Goal: Obtain resource: Obtain resource

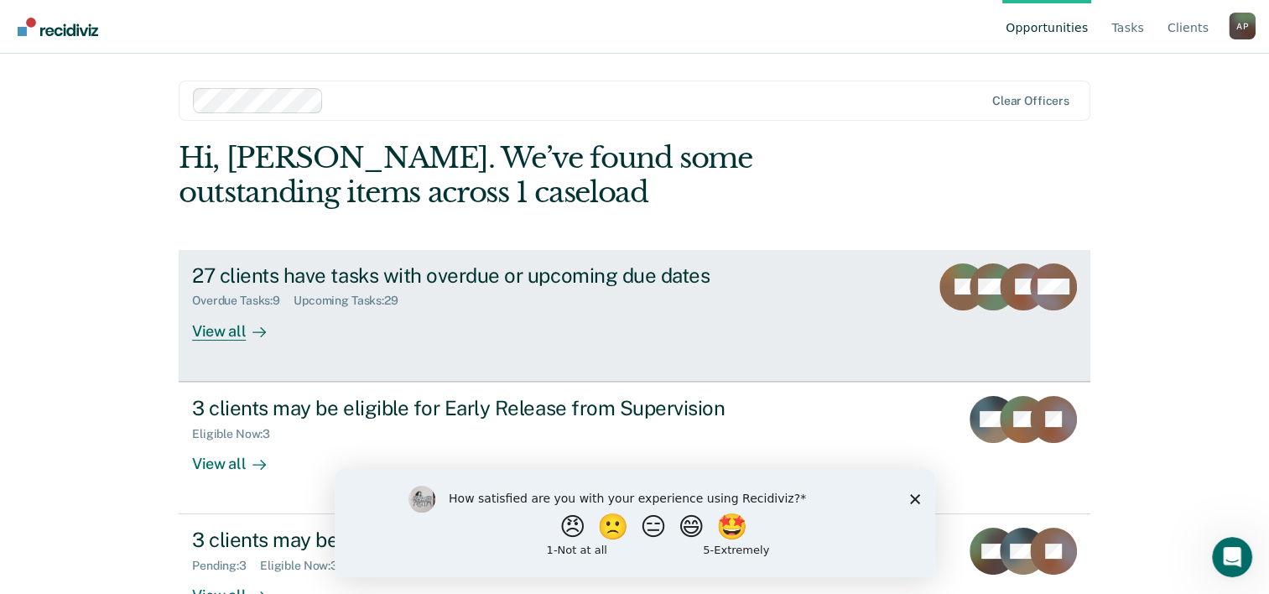
scroll to position [51, 0]
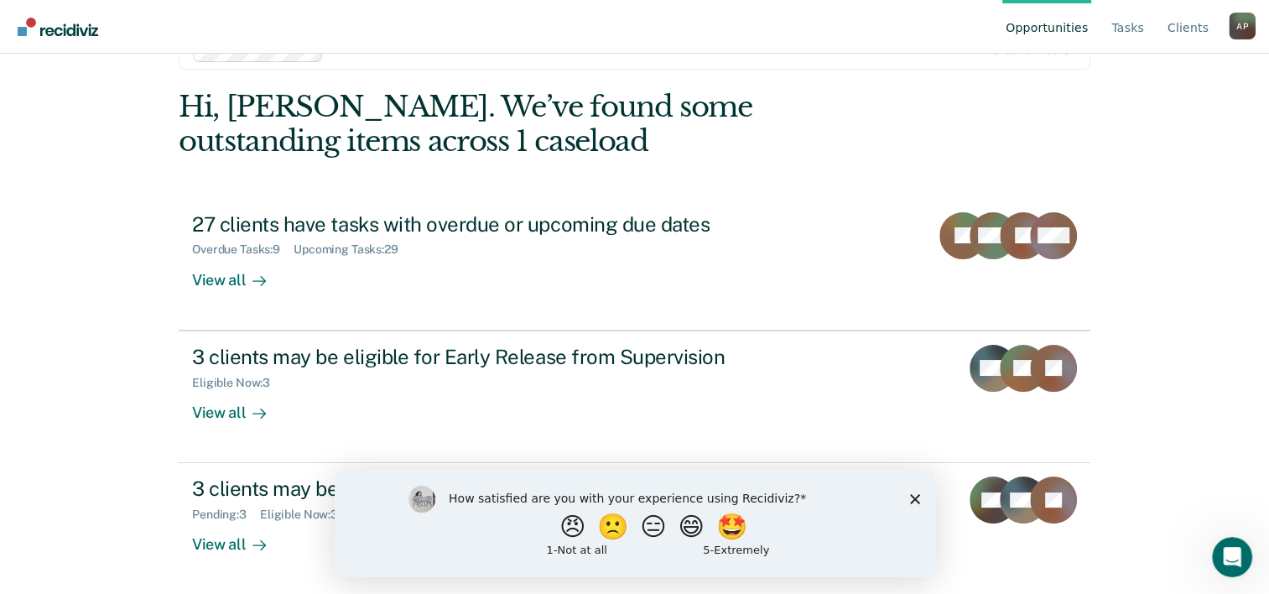
click at [913, 500] on polygon "Close survey" at bounding box center [914, 498] width 10 height 10
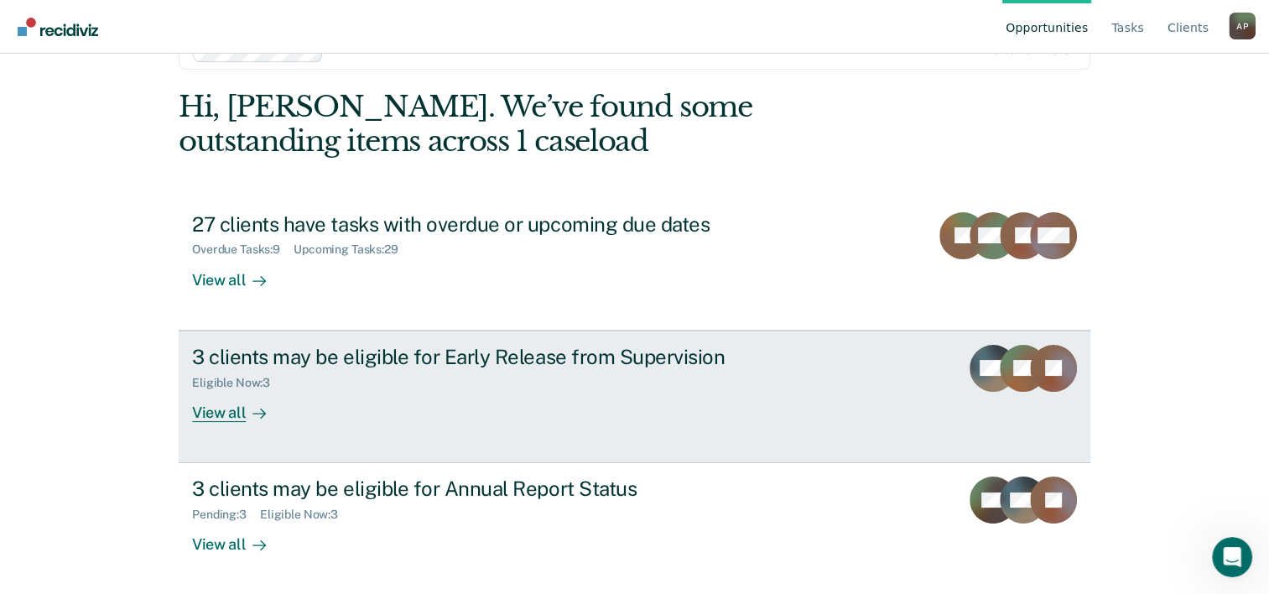
click at [524, 383] on div "Eligible Now : 3" at bounding box center [486, 379] width 589 height 21
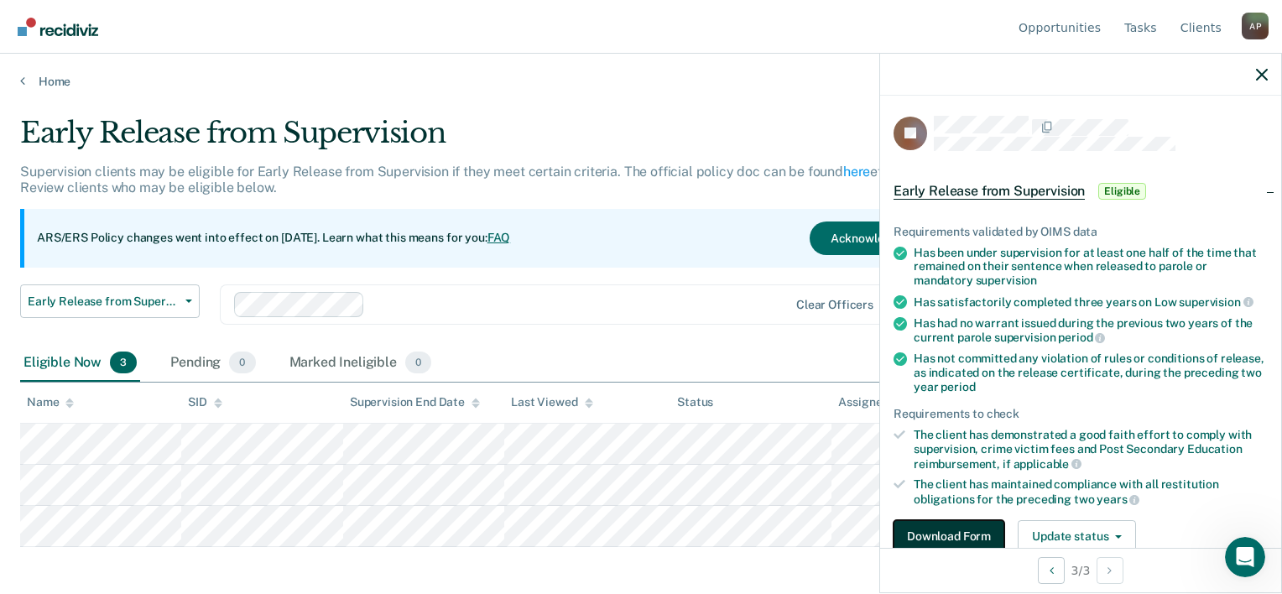
click at [980, 532] on button "Download Form" at bounding box center [949, 537] width 111 height 34
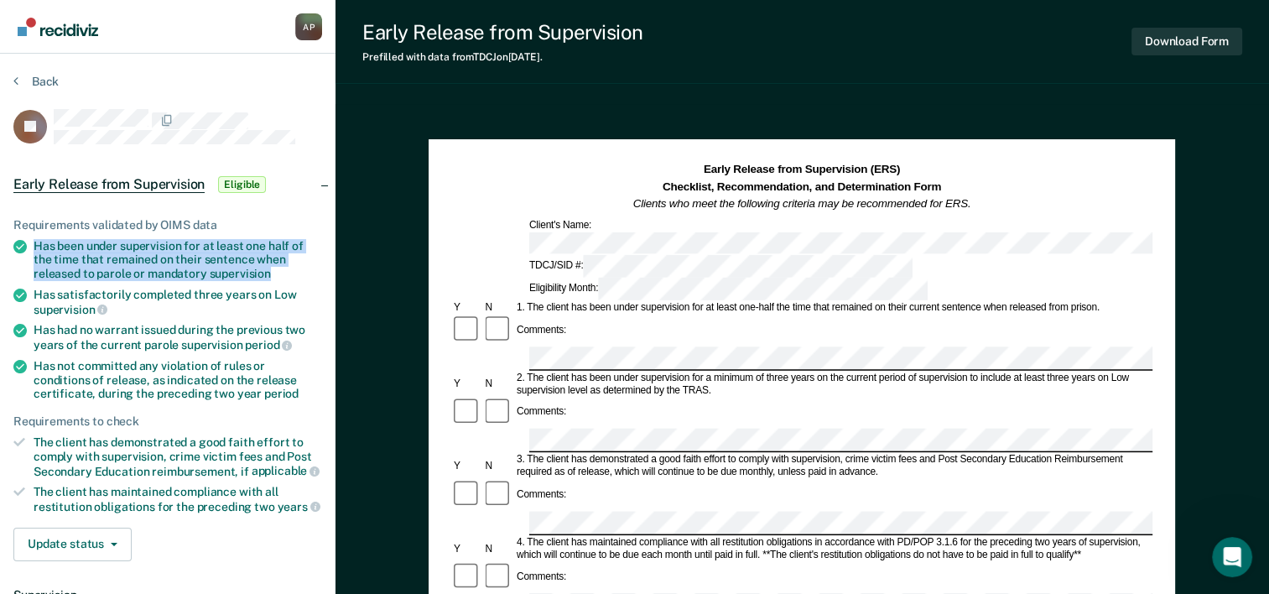
drag, startPoint x: 33, startPoint y: 239, endPoint x: 285, endPoint y: 275, distance: 255.1
click at [285, 275] on li "Has been under supervision for at least one half of the time that remained on t…" at bounding box center [167, 260] width 309 height 42
copy div "Has been under supervision for at least one half of the time that remained on t…"
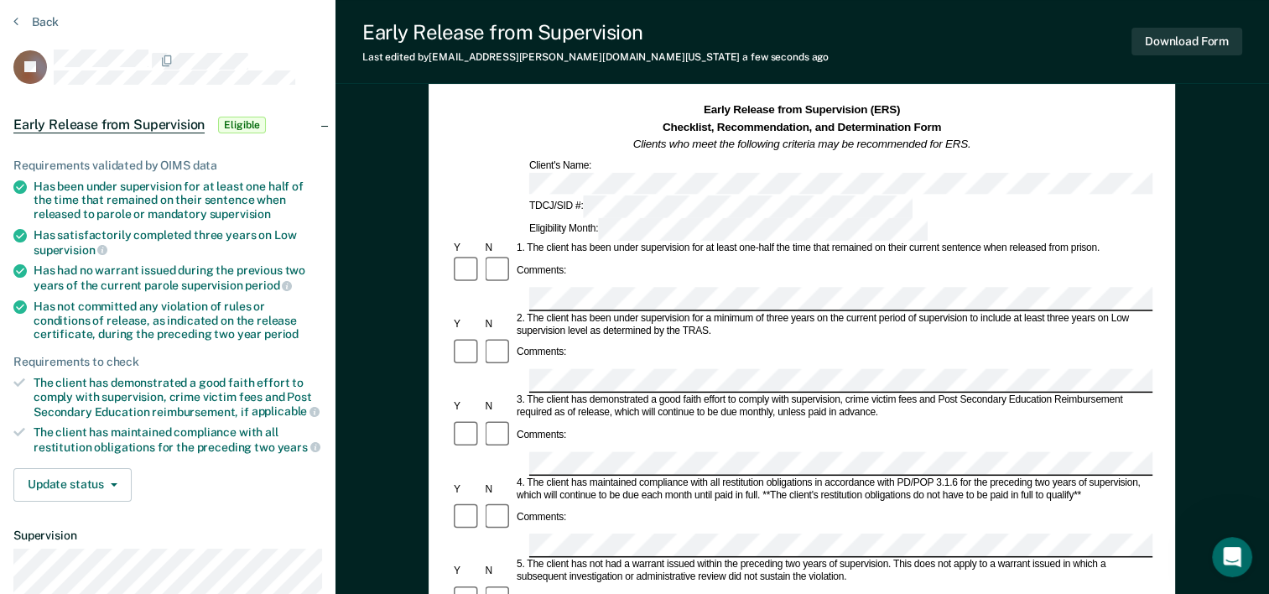
scroll to position [60, 0]
click at [1128, 242] on div "1. The client has been under supervision for at least one-half the time that re…" at bounding box center [833, 248] width 638 height 13
drag, startPoint x: 34, startPoint y: 232, endPoint x: 95, endPoint y: 248, distance: 63.3
click at [95, 248] on div "Has satisfactorily completed three years on Low supervision" at bounding box center [178, 241] width 289 height 29
copy div "Has satisfactorily completed three years on Low supervision"
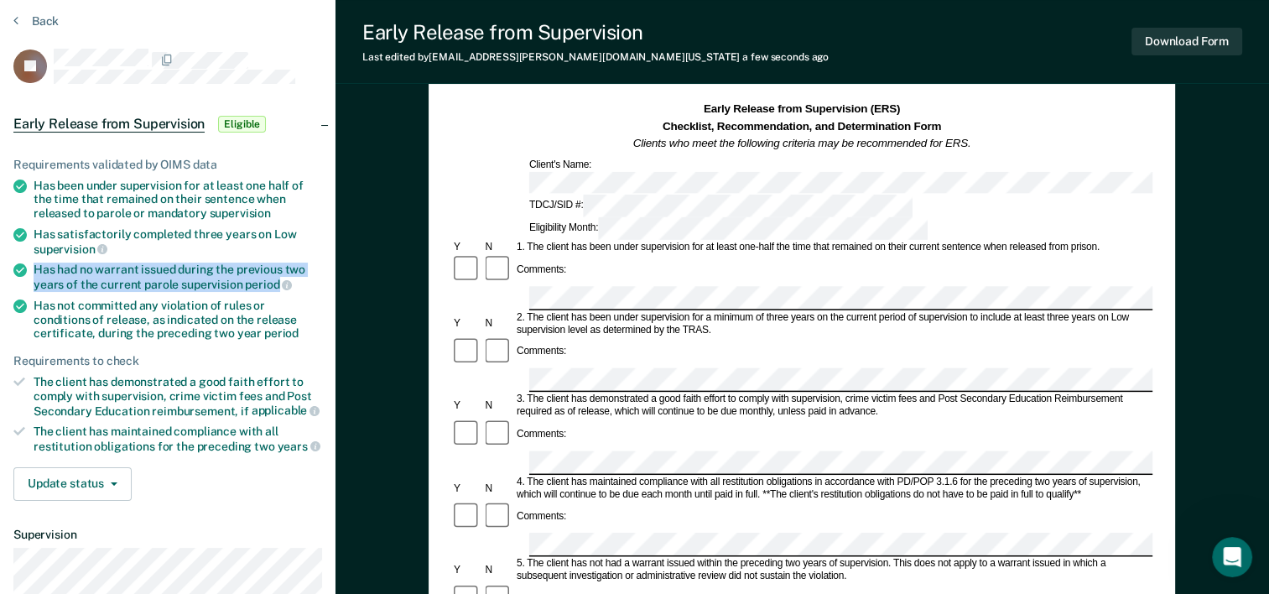
drag, startPoint x: 31, startPoint y: 264, endPoint x: 276, endPoint y: 282, distance: 245.6
click at [276, 282] on li "Has had no warrant issued during the previous two years of the current parole s…" at bounding box center [167, 277] width 309 height 29
copy div "Has had no warrant issued during the previous two years of the current parole s…"
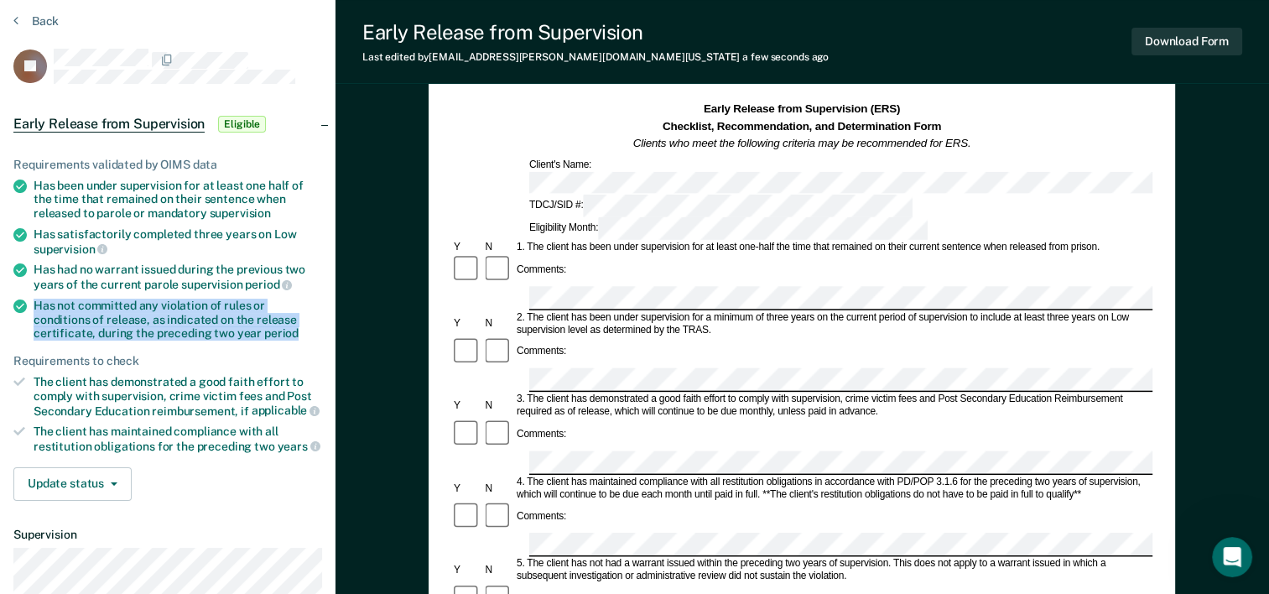
drag, startPoint x: 34, startPoint y: 300, endPoint x: 257, endPoint y: 333, distance: 225.7
click at [257, 333] on div "Has not committed any violation of rules or conditions of release, as indicated…" at bounding box center [178, 320] width 289 height 42
copy div "Has not committed any violation of rules or conditions of release, as indicated…"
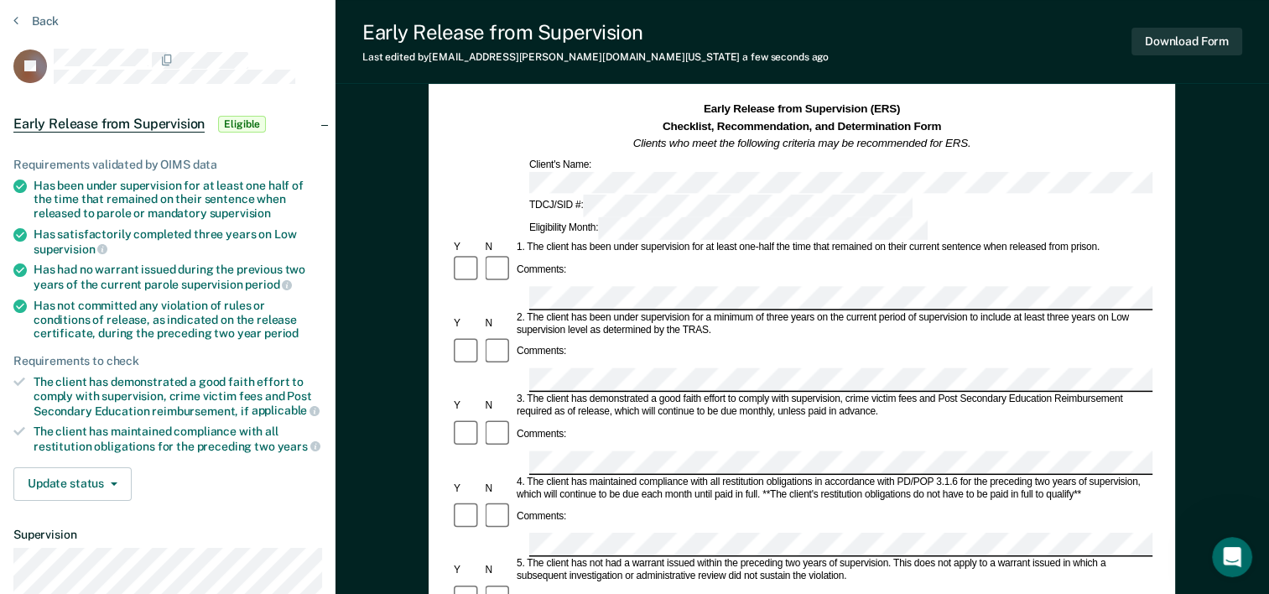
click at [555, 501] on div "Comments:" at bounding box center [801, 517] width 701 height 32
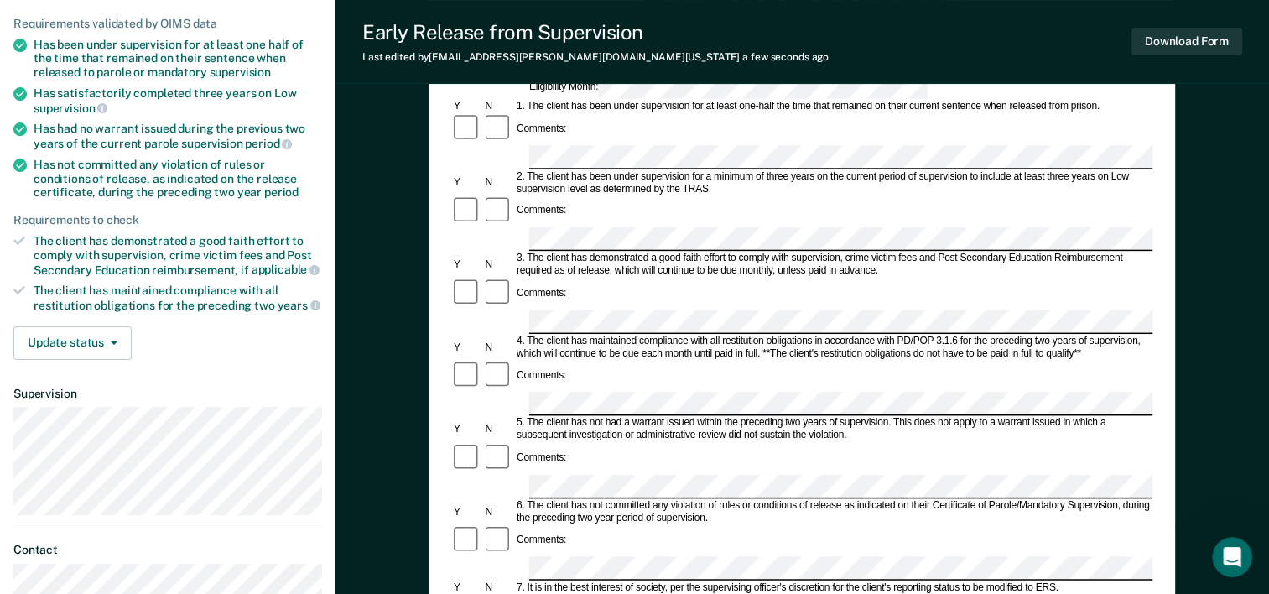
scroll to position [204, 0]
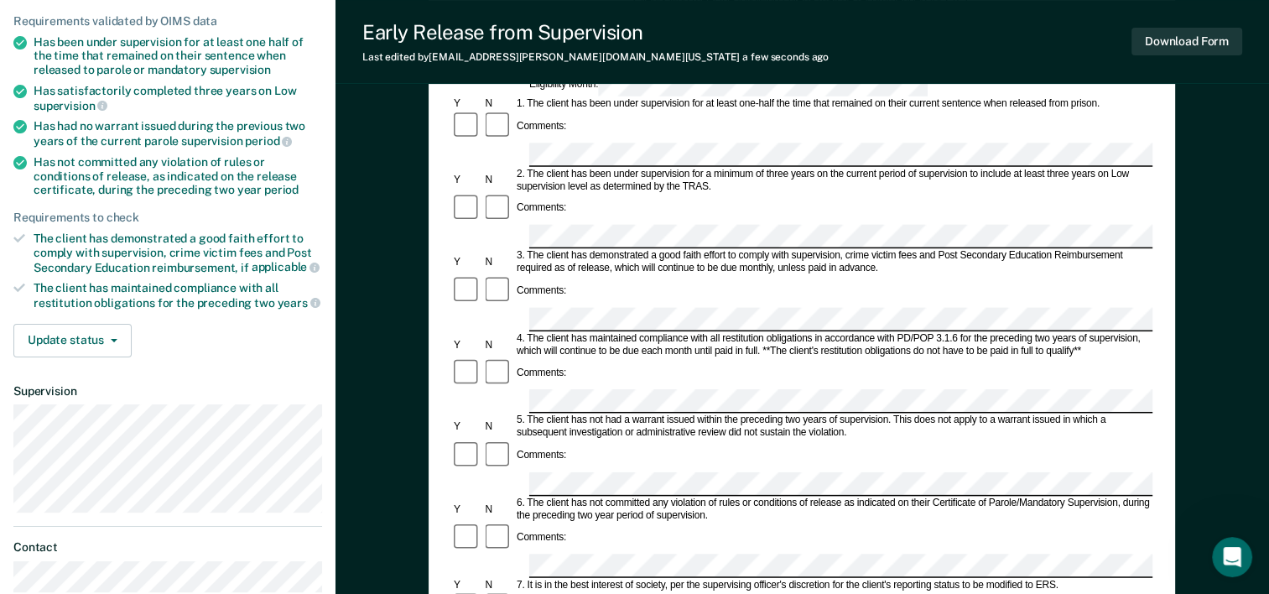
click at [580, 357] on div "Comments:" at bounding box center [801, 373] width 701 height 32
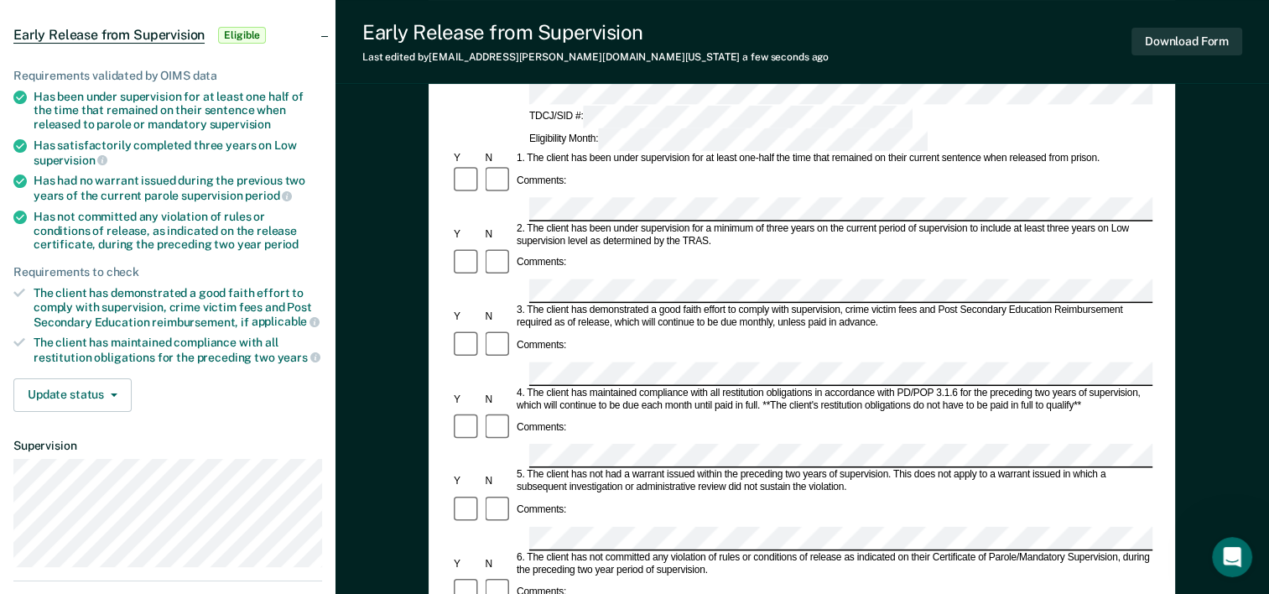
scroll to position [148, 0]
click at [645, 496] on div "Comments:" at bounding box center [801, 512] width 701 height 32
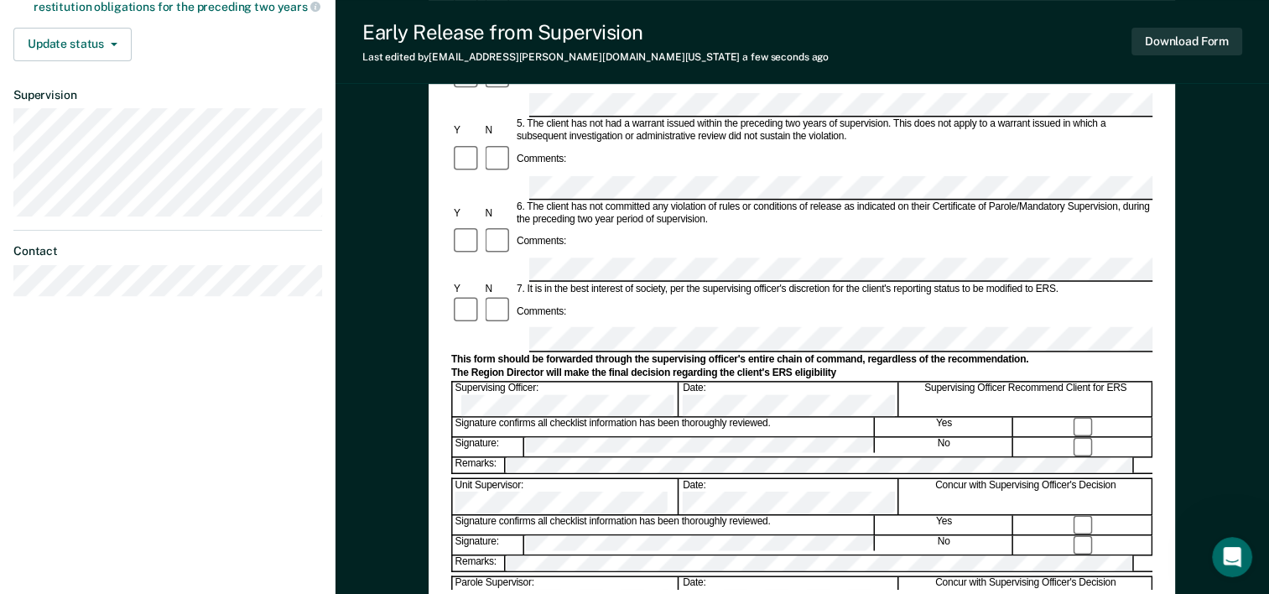
scroll to position [503, 0]
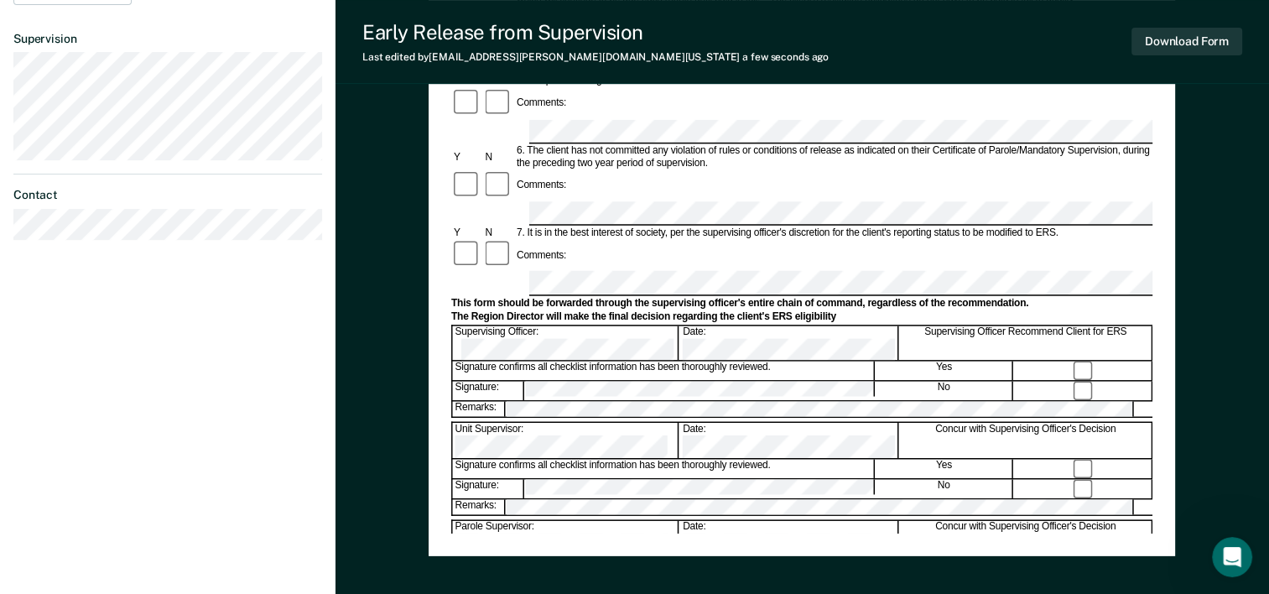
scroll to position [557, 0]
click at [1160, 34] on button "Download Form" at bounding box center [1187, 42] width 111 height 28
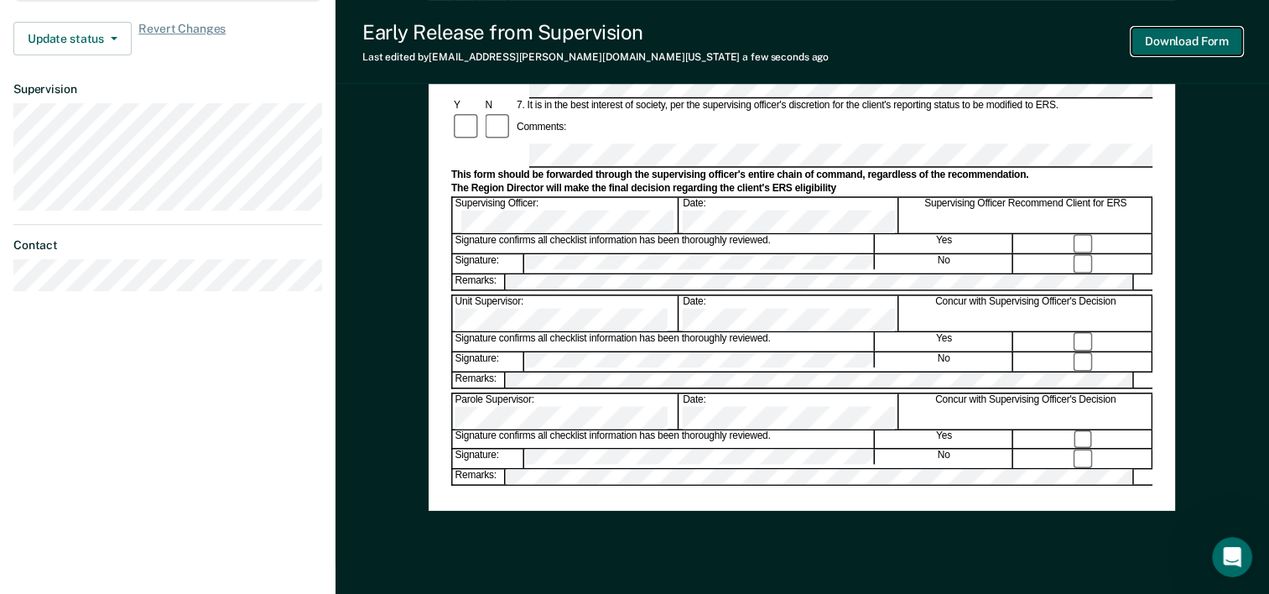
scroll to position [0, 0]
click at [1198, 47] on button "Download Form" at bounding box center [1187, 42] width 111 height 28
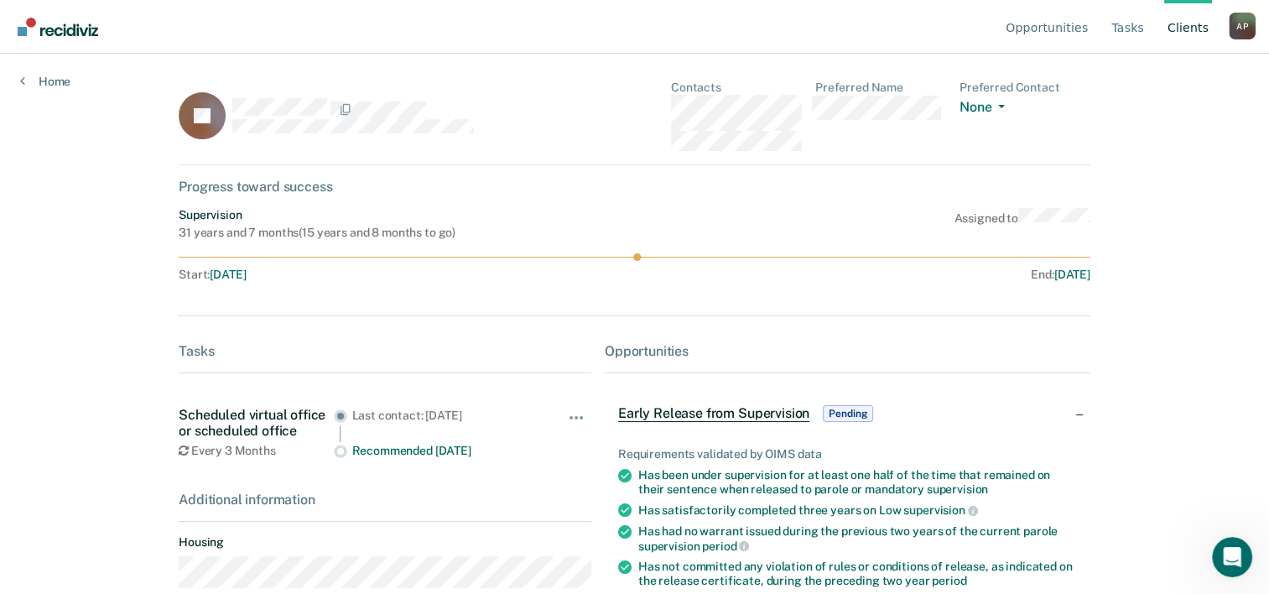
click at [64, 88] on div "Opportunities Tasks Client s [PERSON_NAME] A P Profile How it works Log Out Hom…" at bounding box center [634, 297] width 1269 height 594
click at [57, 81] on link "Home" at bounding box center [45, 81] width 50 height 15
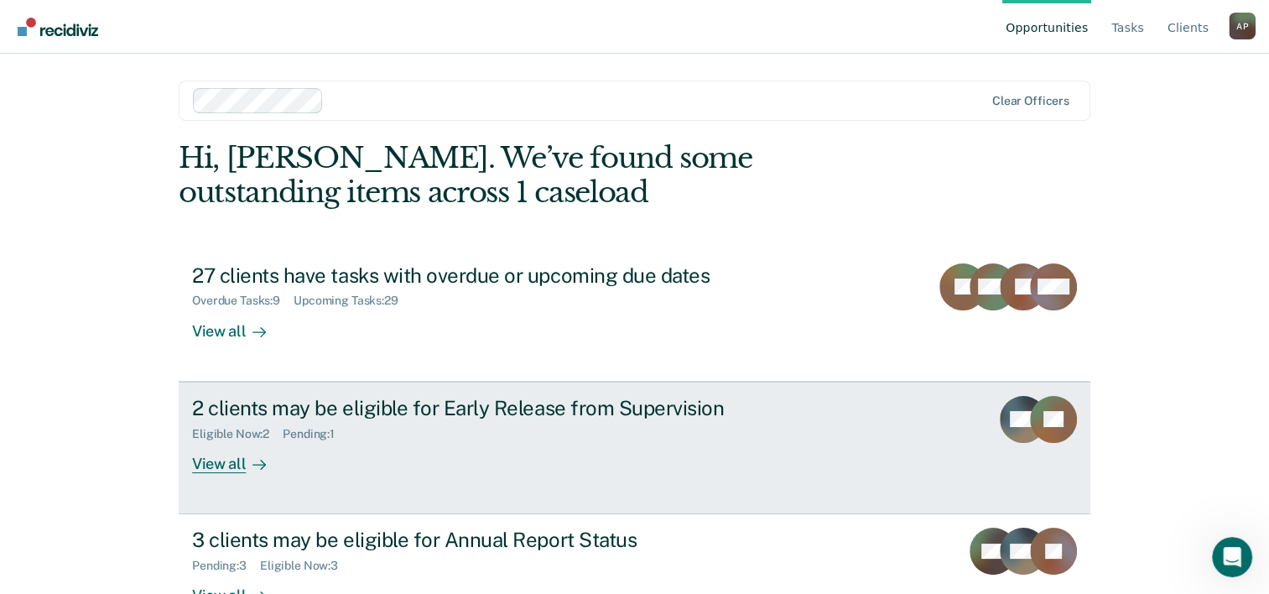
scroll to position [51, 0]
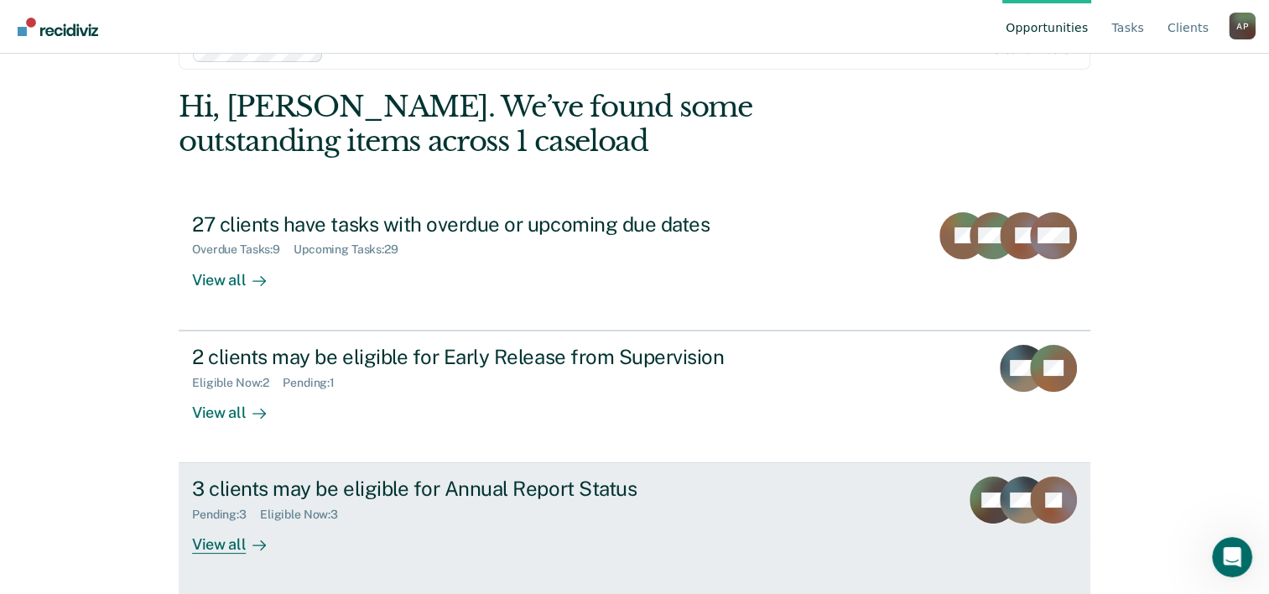
click at [320, 497] on div "3 clients may be eligible for Annual Report Status" at bounding box center [486, 489] width 589 height 24
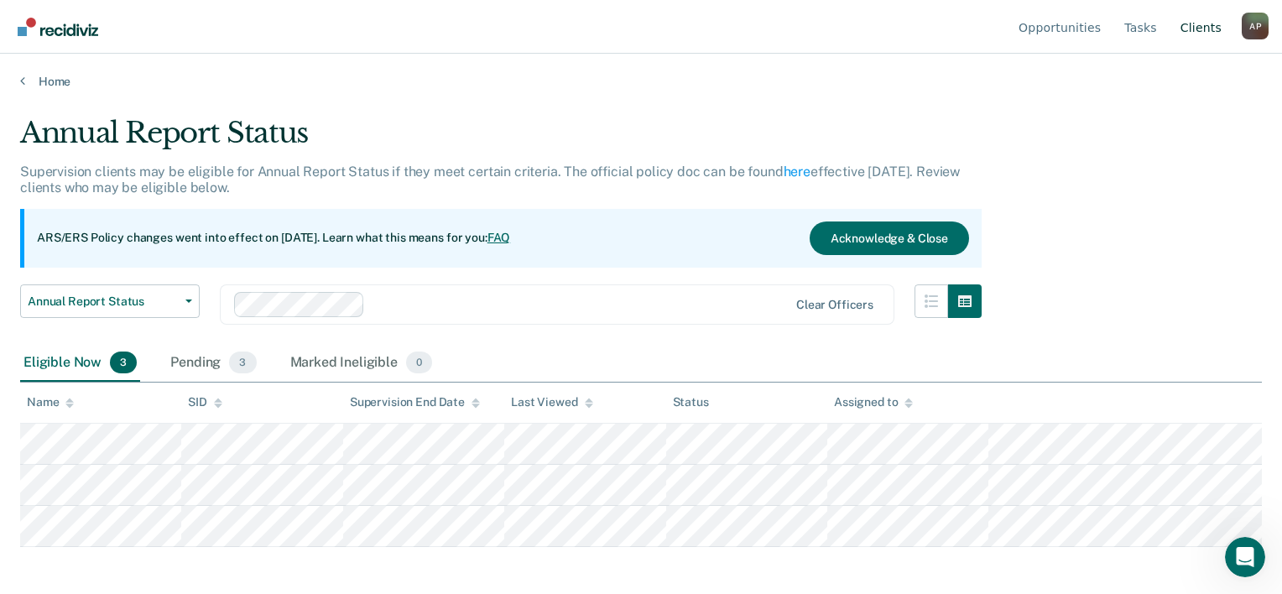
click at [1208, 27] on link "Client s" at bounding box center [1201, 27] width 48 height 54
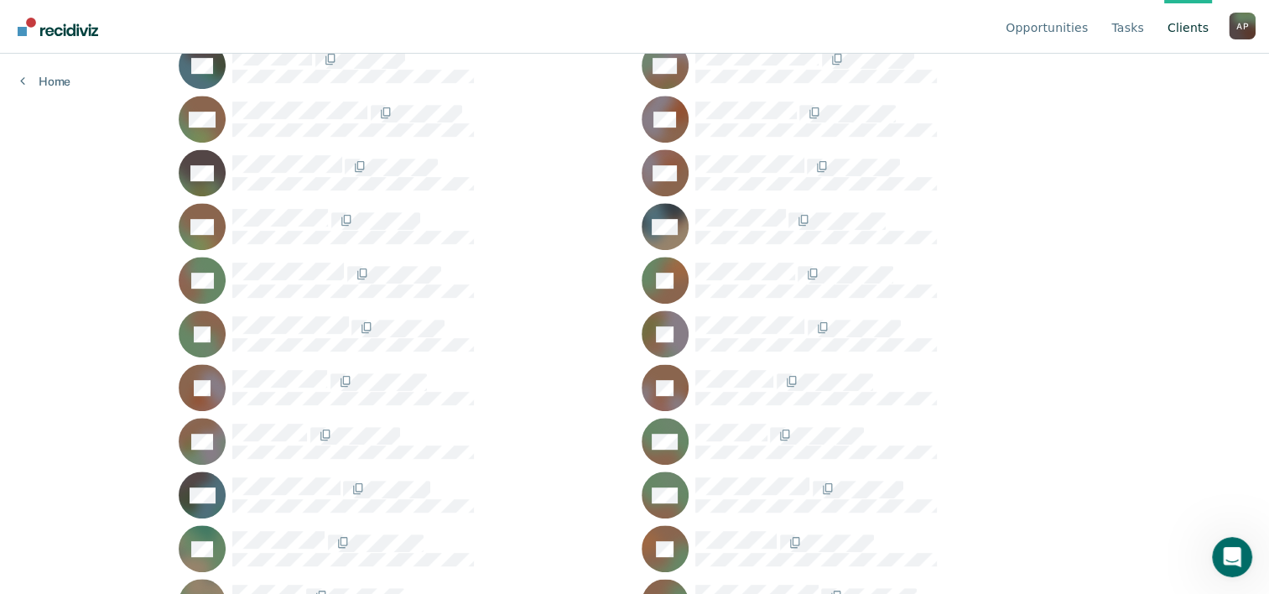
scroll to position [805, 0]
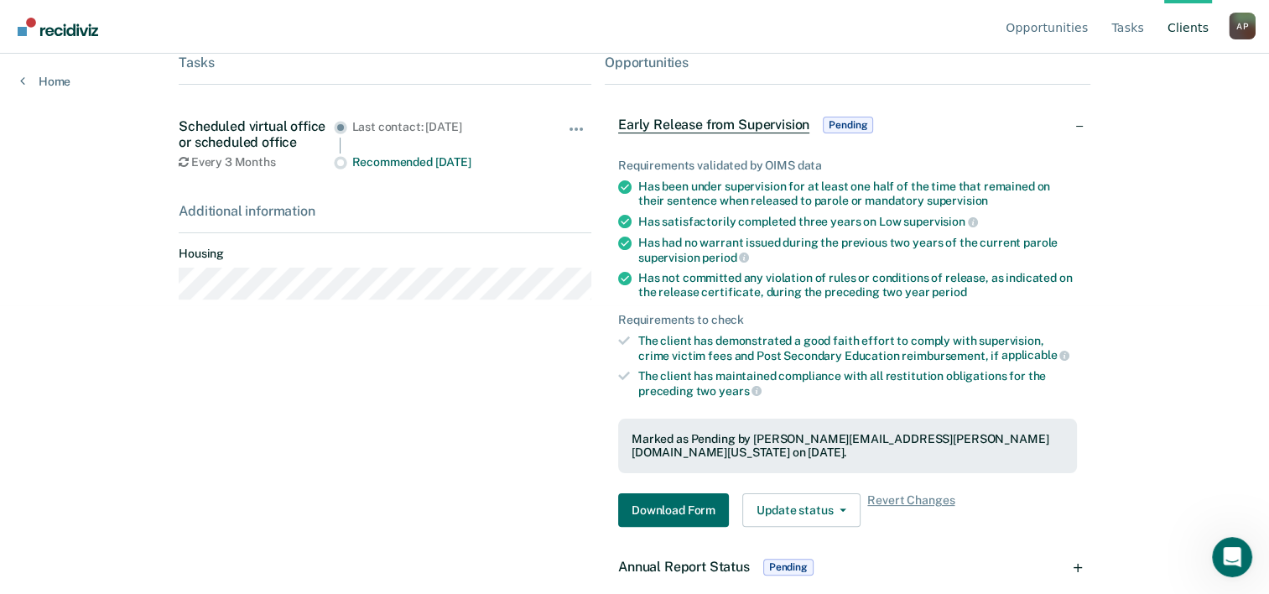
scroll to position [292, 0]
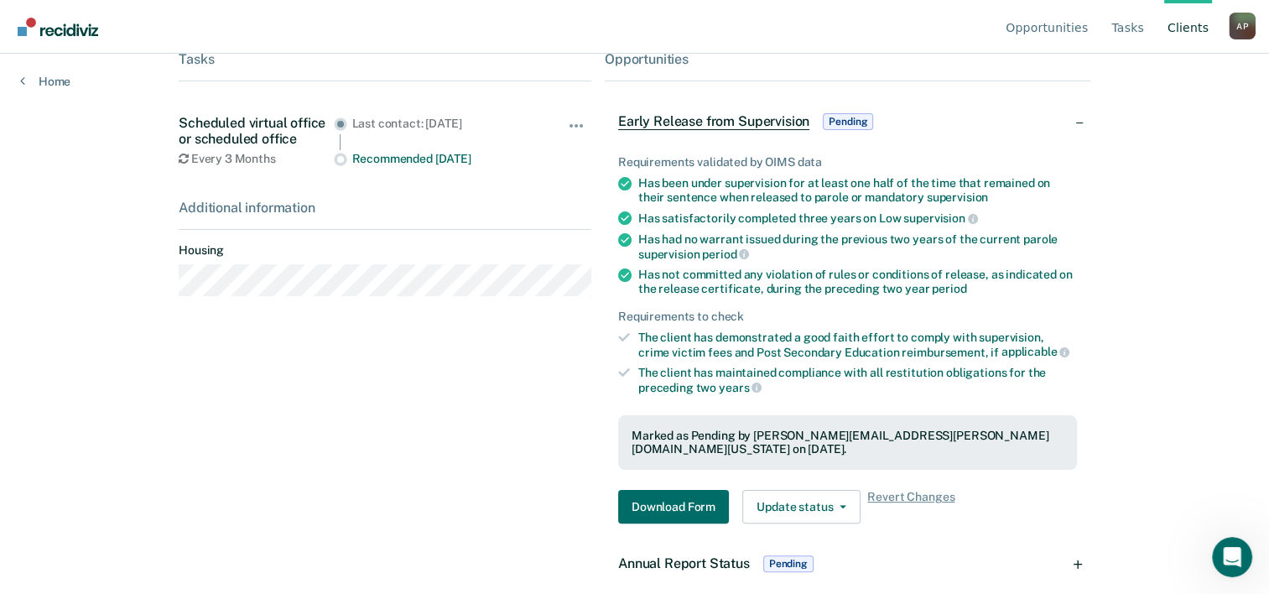
click at [721, 555] on span "Annual Report Status" at bounding box center [684, 563] width 132 height 16
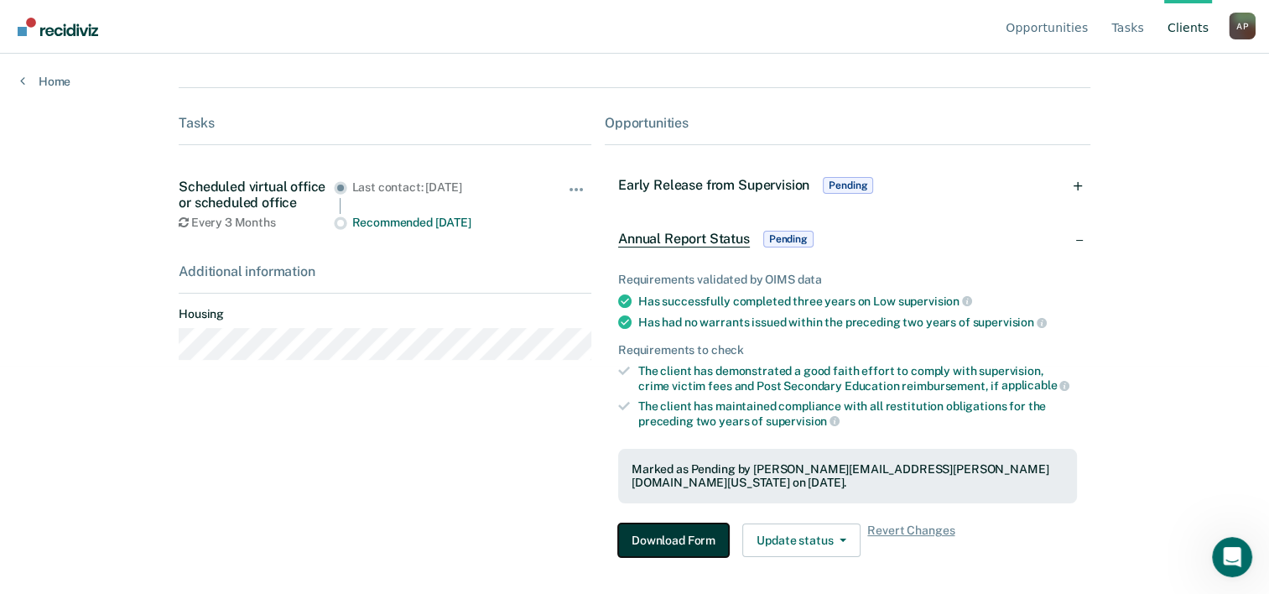
click at [691, 524] on button "Download Form" at bounding box center [673, 541] width 111 height 34
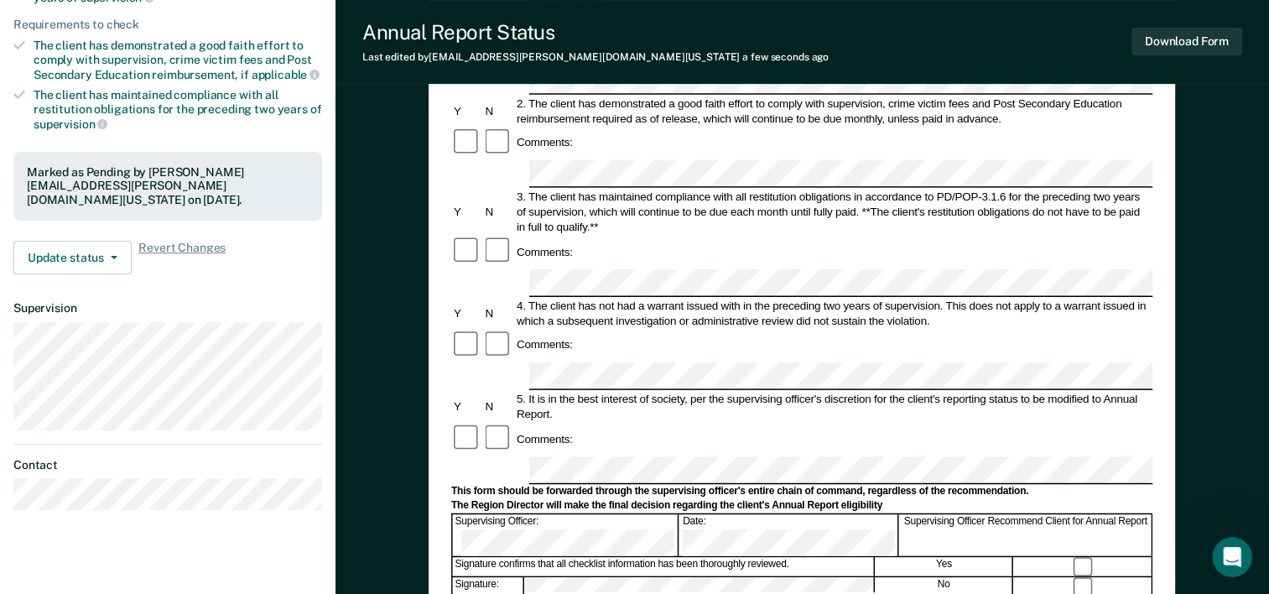
scroll to position [300, 0]
click at [1169, 24] on div "Download Form" at bounding box center [1187, 41] width 111 height 43
click at [1169, 33] on button "Download Form" at bounding box center [1187, 42] width 111 height 28
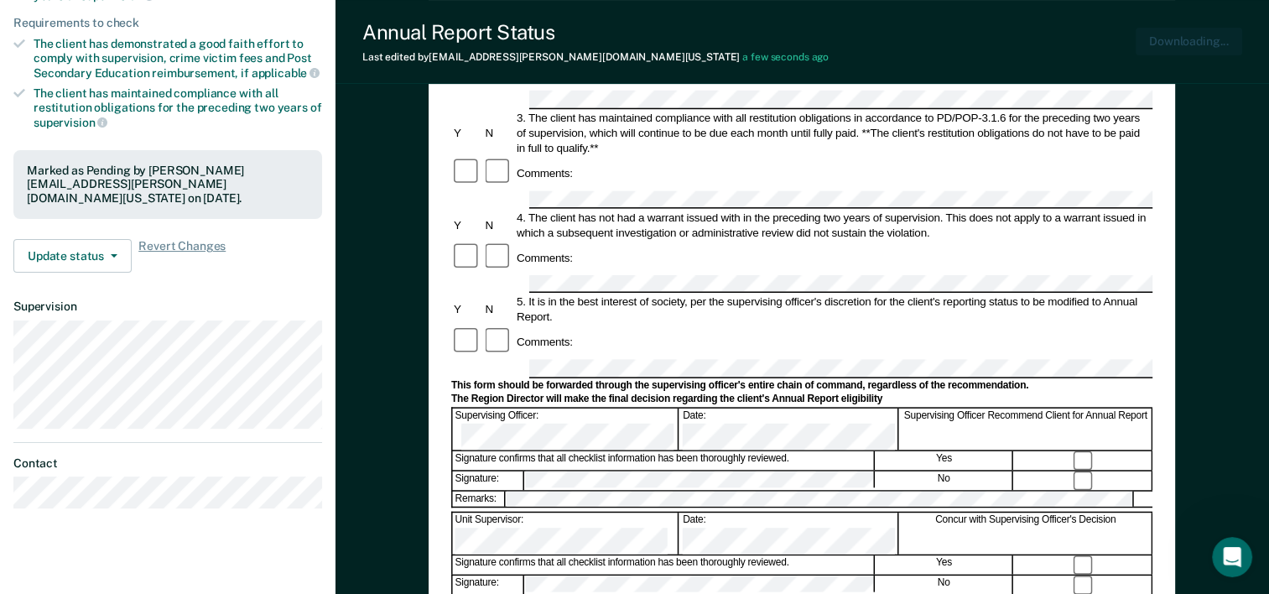
scroll to position [0, 0]
